Goal: Navigation & Orientation: Find specific page/section

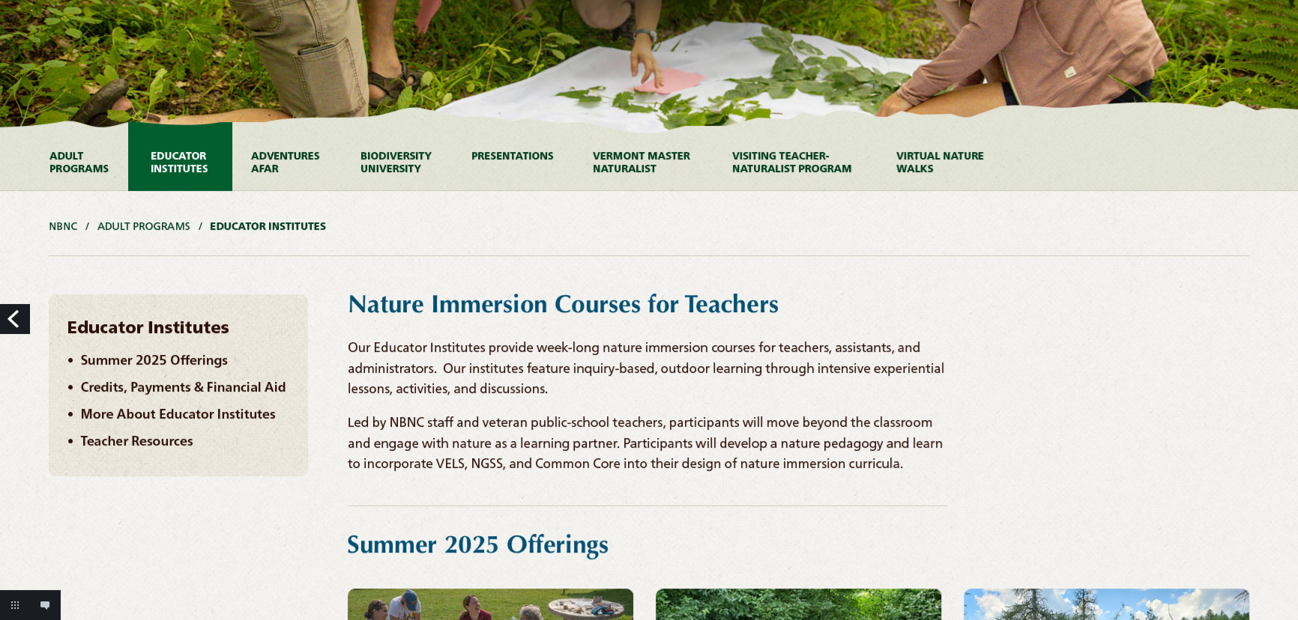
scroll to position [340, 0]
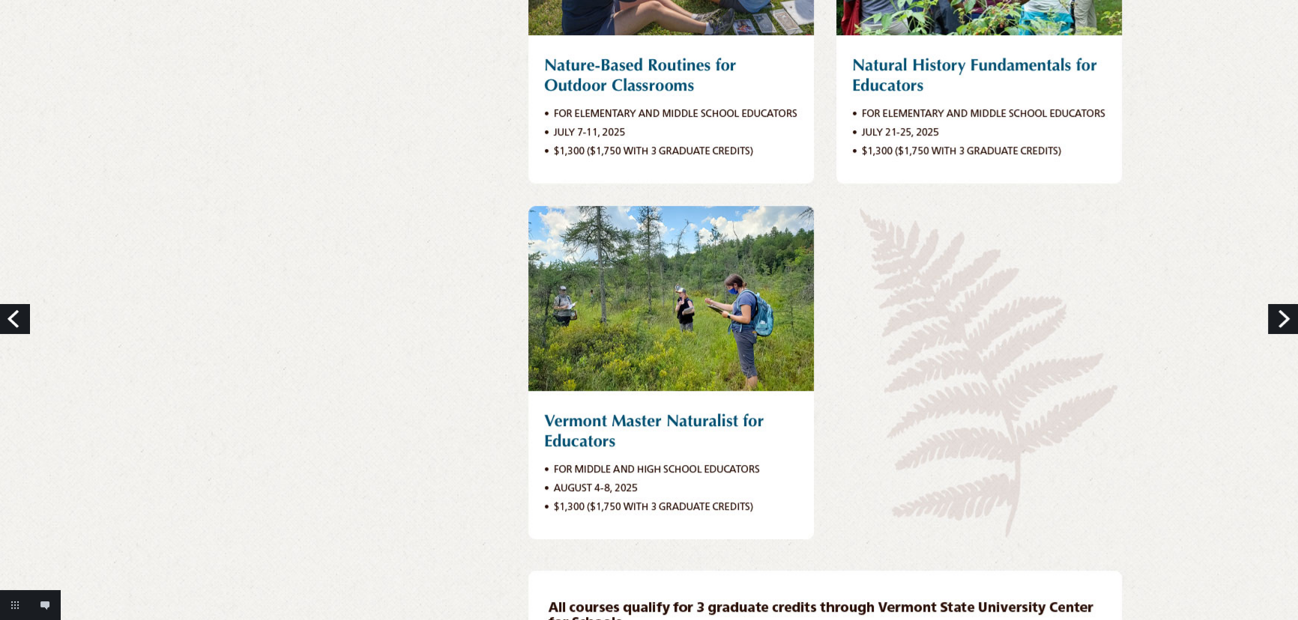
scroll to position [1089, 0]
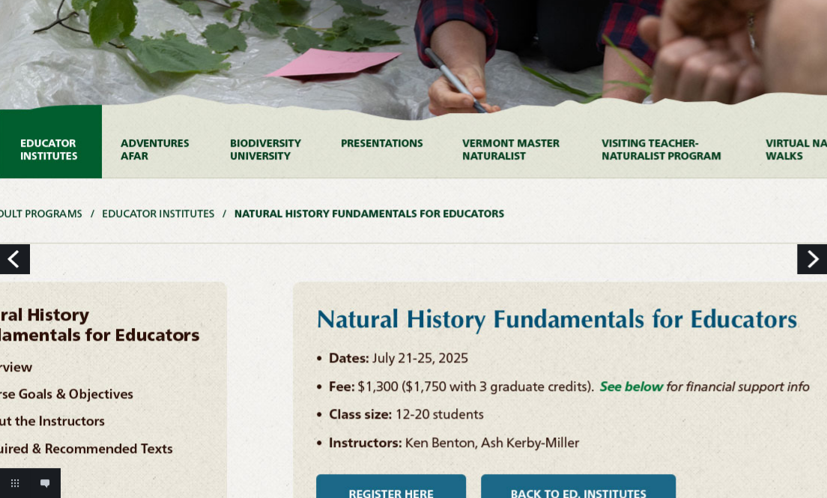
scroll to position [613, 0]
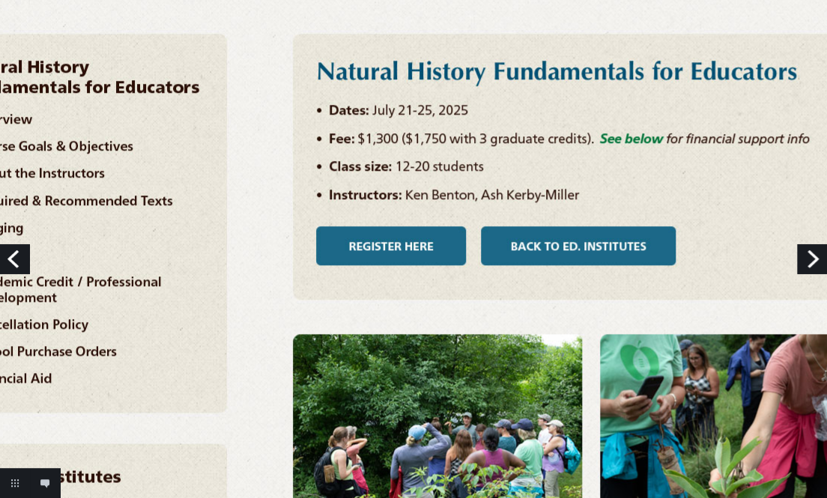
click at [13, 255] on link "Previous" at bounding box center [15, 259] width 30 height 30
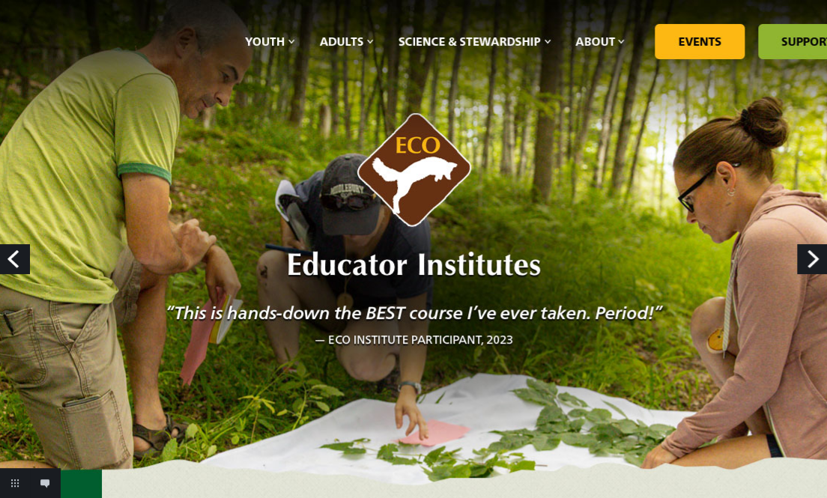
click at [809, 260] on link "Next" at bounding box center [812, 259] width 30 height 30
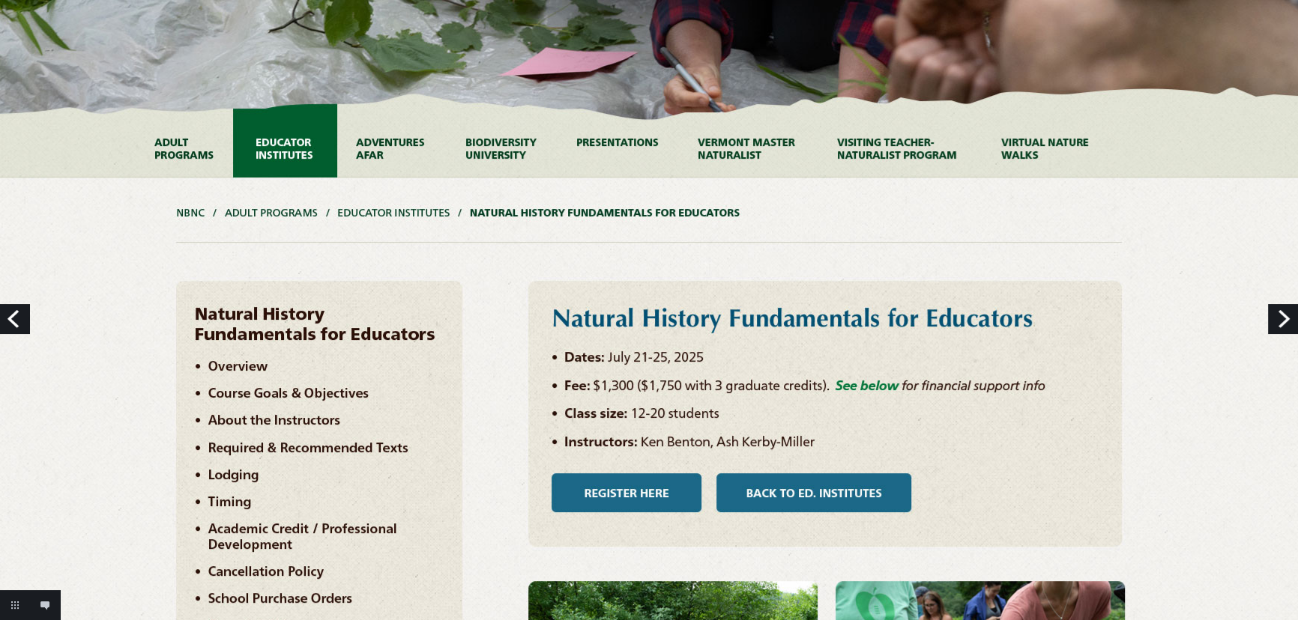
scroll to position [545, 0]
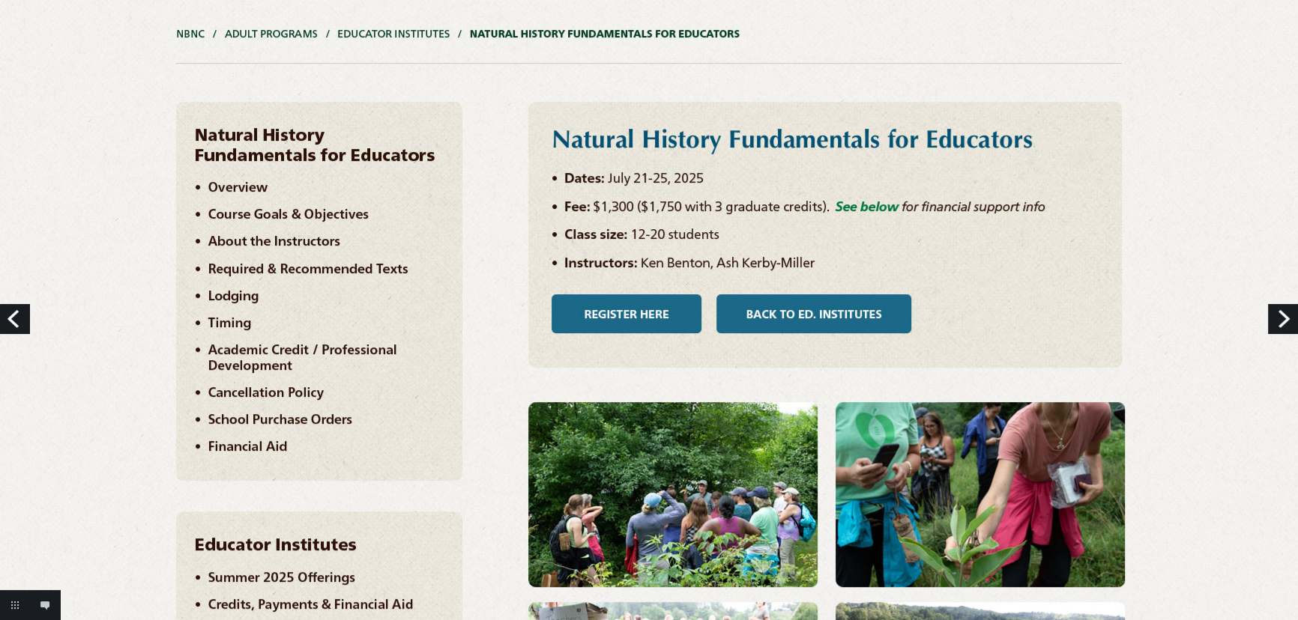
click at [826, 315] on link "Next" at bounding box center [1283, 319] width 30 height 30
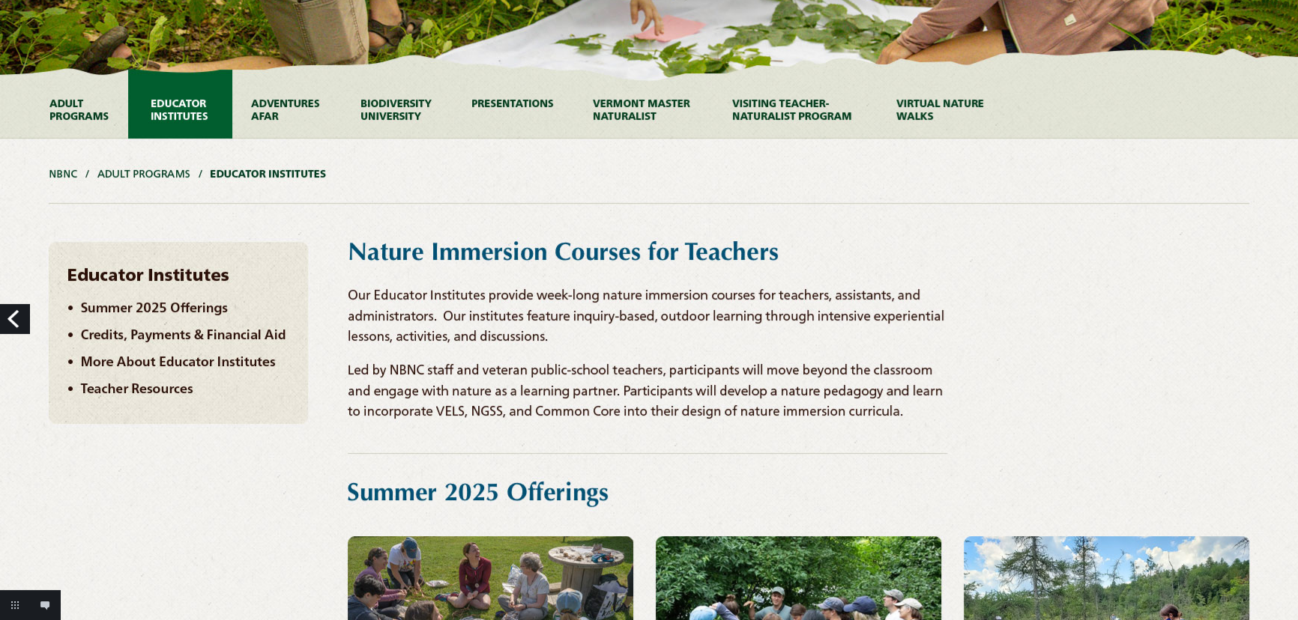
scroll to position [408, 0]
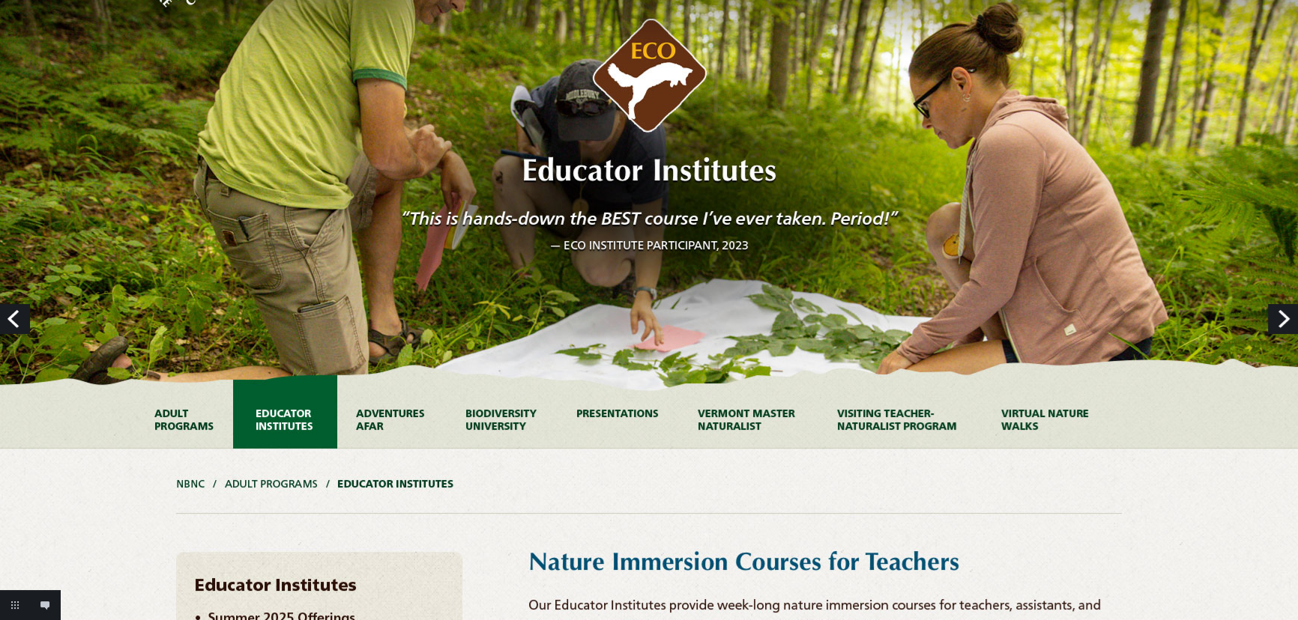
scroll to position [204, 0]
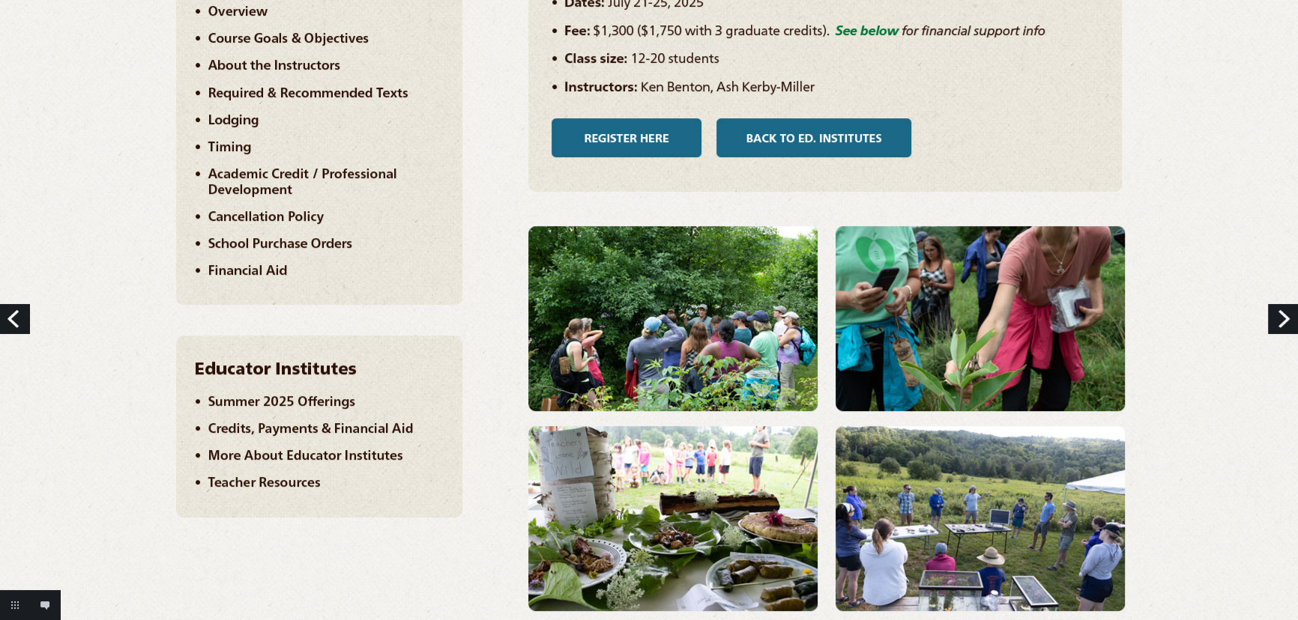
scroll to position [477, 0]
